Goal: Transaction & Acquisition: Purchase product/service

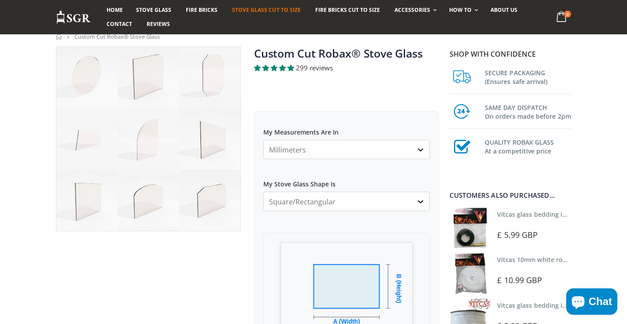
scroll to position [71, 0]
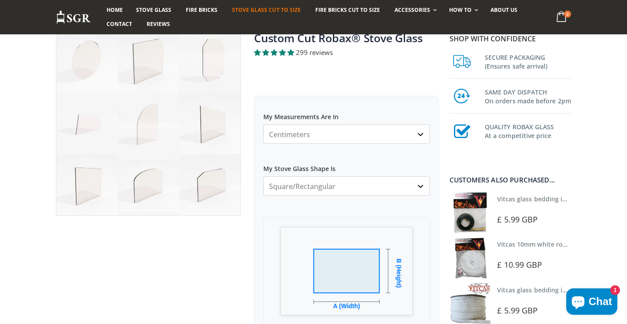
select select "mm"
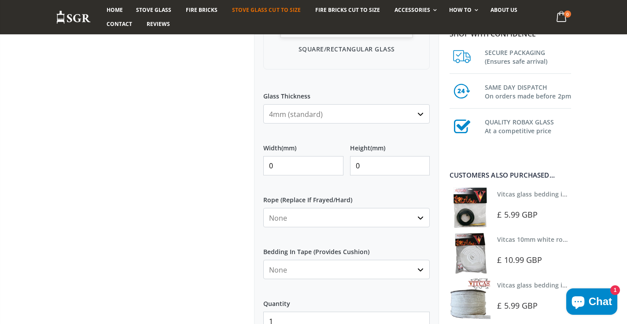
scroll to position [348, 0]
click at [284, 169] on input "0" at bounding box center [303, 166] width 80 height 19
type input "0"
type input "245"
click at [363, 160] on input "0" at bounding box center [390, 166] width 80 height 19
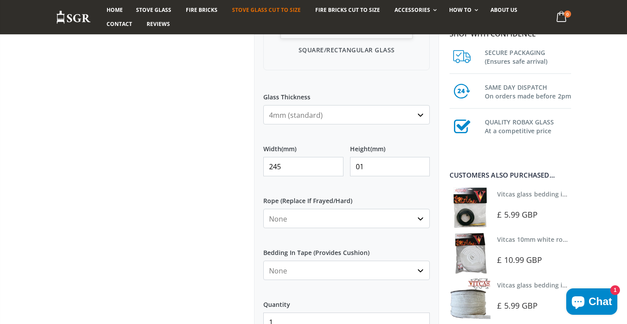
type input "0"
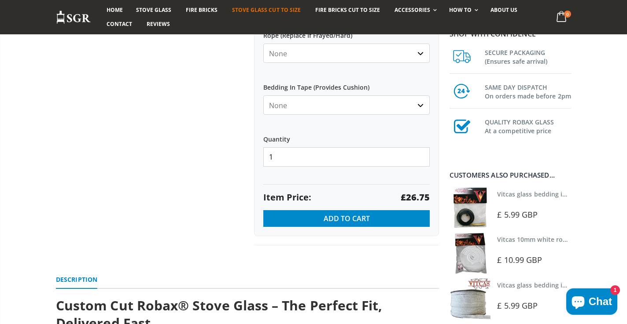
scroll to position [514, 0]
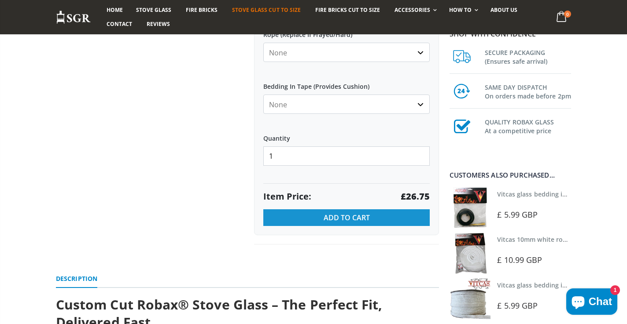
type input "182"
click at [337, 214] on span "Add to Cart" at bounding box center [346, 218] width 46 height 10
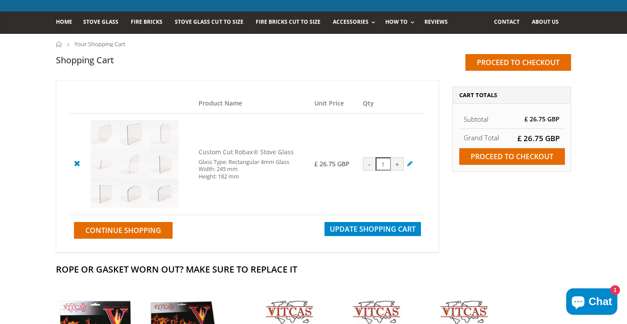
scroll to position [48, 0]
click at [506, 157] on input "Proceed to checkout" at bounding box center [512, 156] width 106 height 17
